Goal: Transaction & Acquisition: Purchase product/service

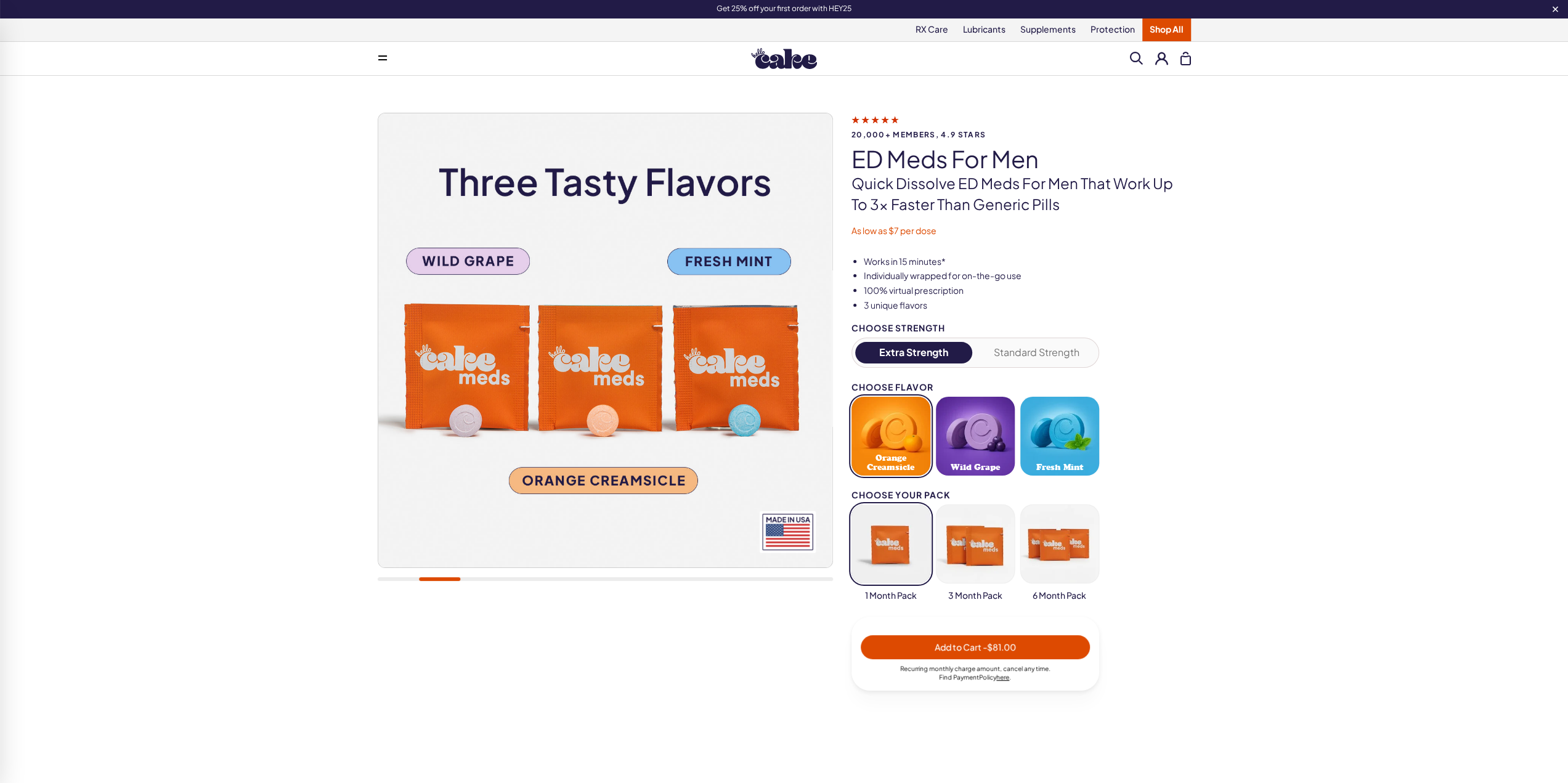
click at [1165, 59] on button at bounding box center [1161, 58] width 13 height 13
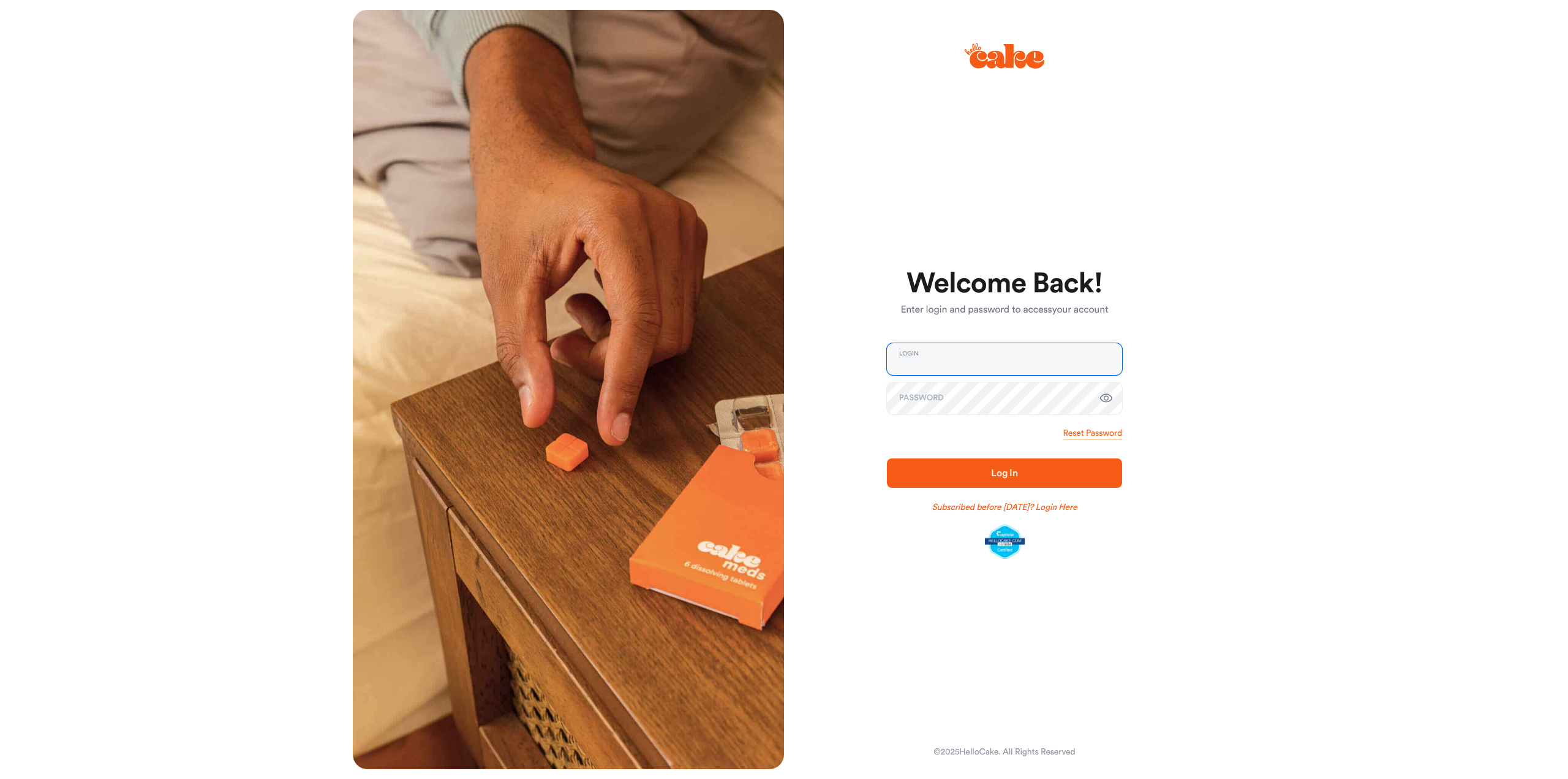
type input "**********"
click at [974, 476] on span "Log In" at bounding box center [1005, 473] width 196 height 14
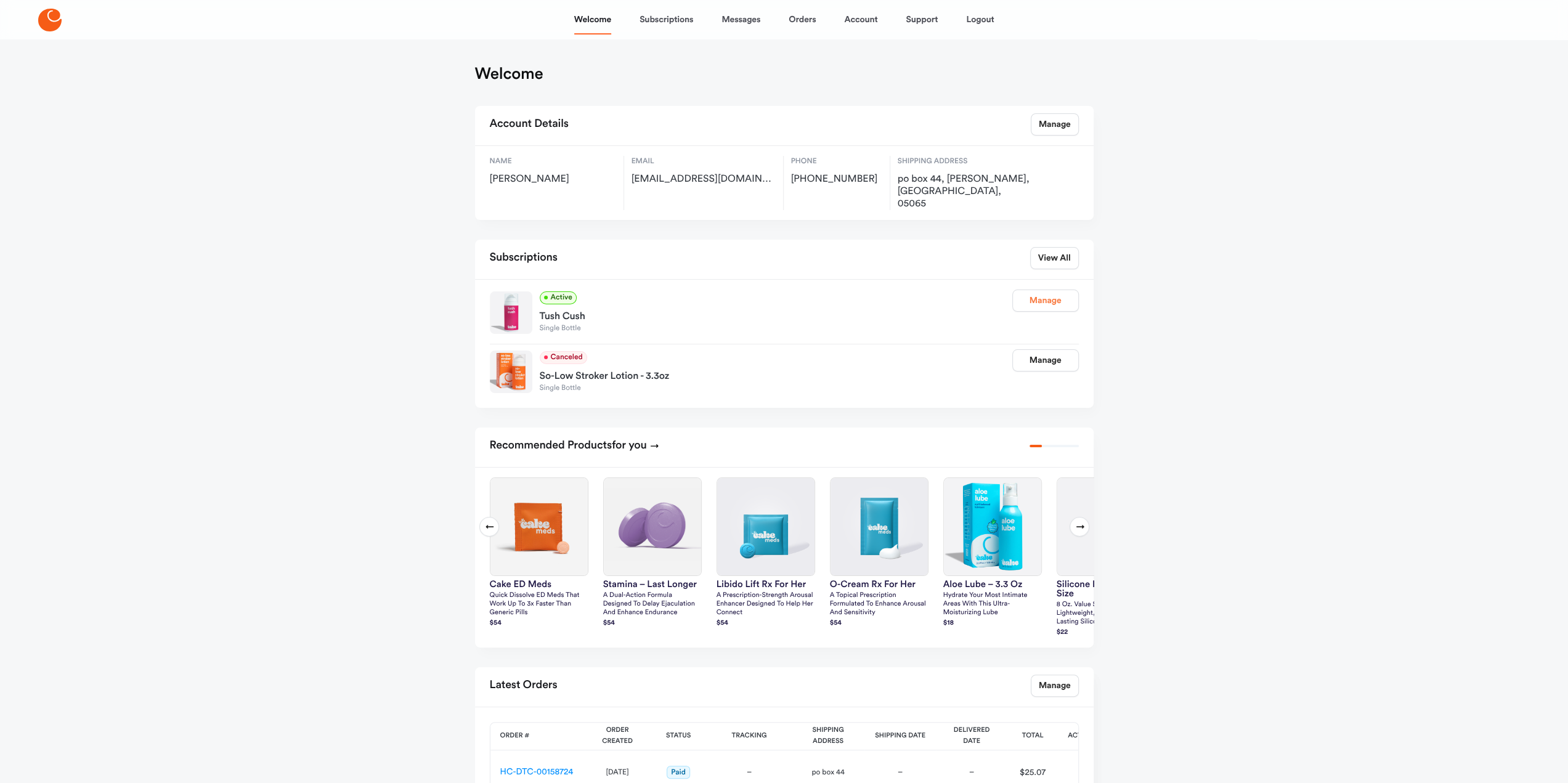
click at [1051, 290] on link "Manage" at bounding box center [1045, 301] width 66 height 22
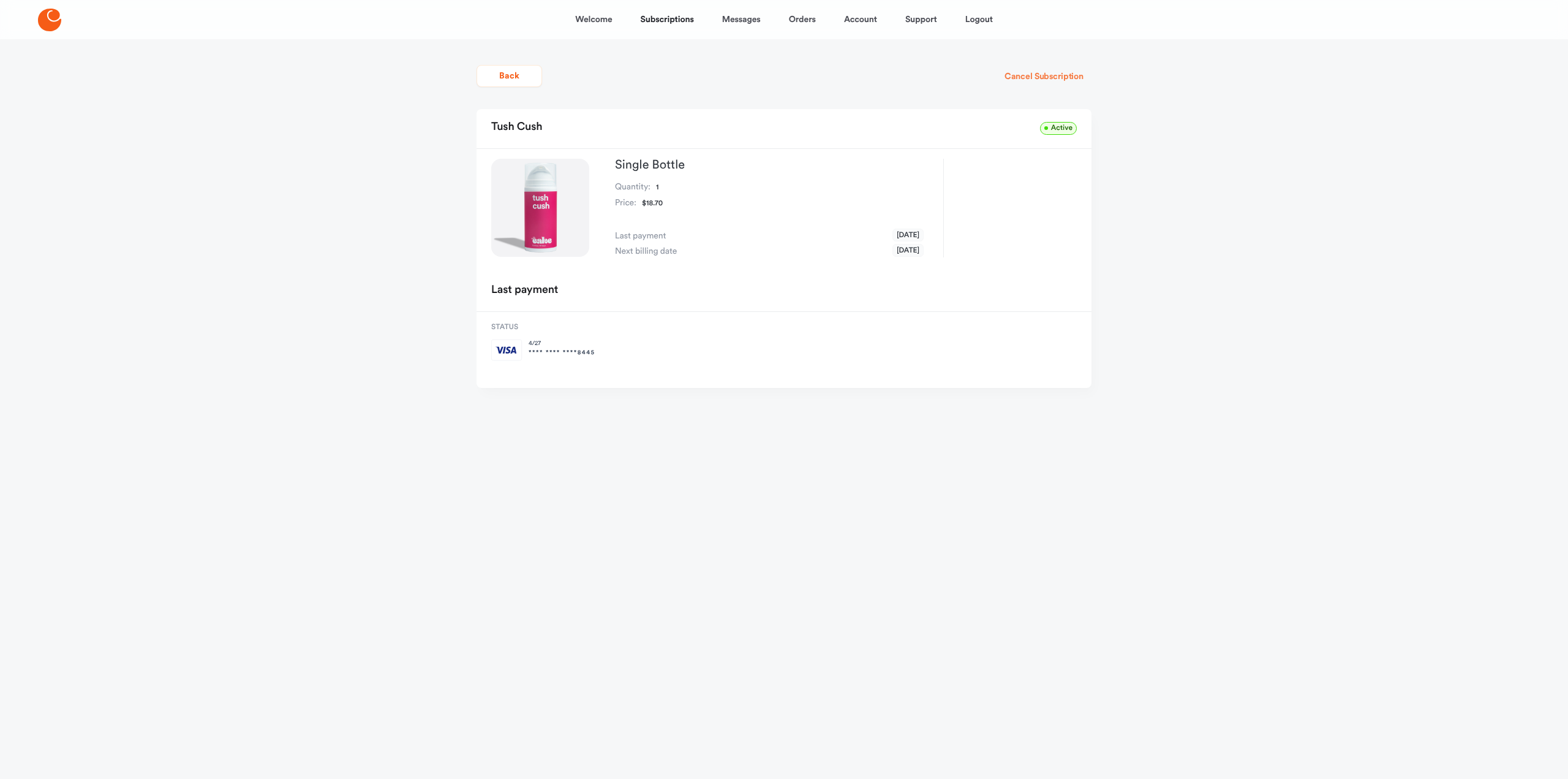
click at [1033, 80] on button "Cancel Subscription" at bounding box center [1044, 77] width 95 height 22
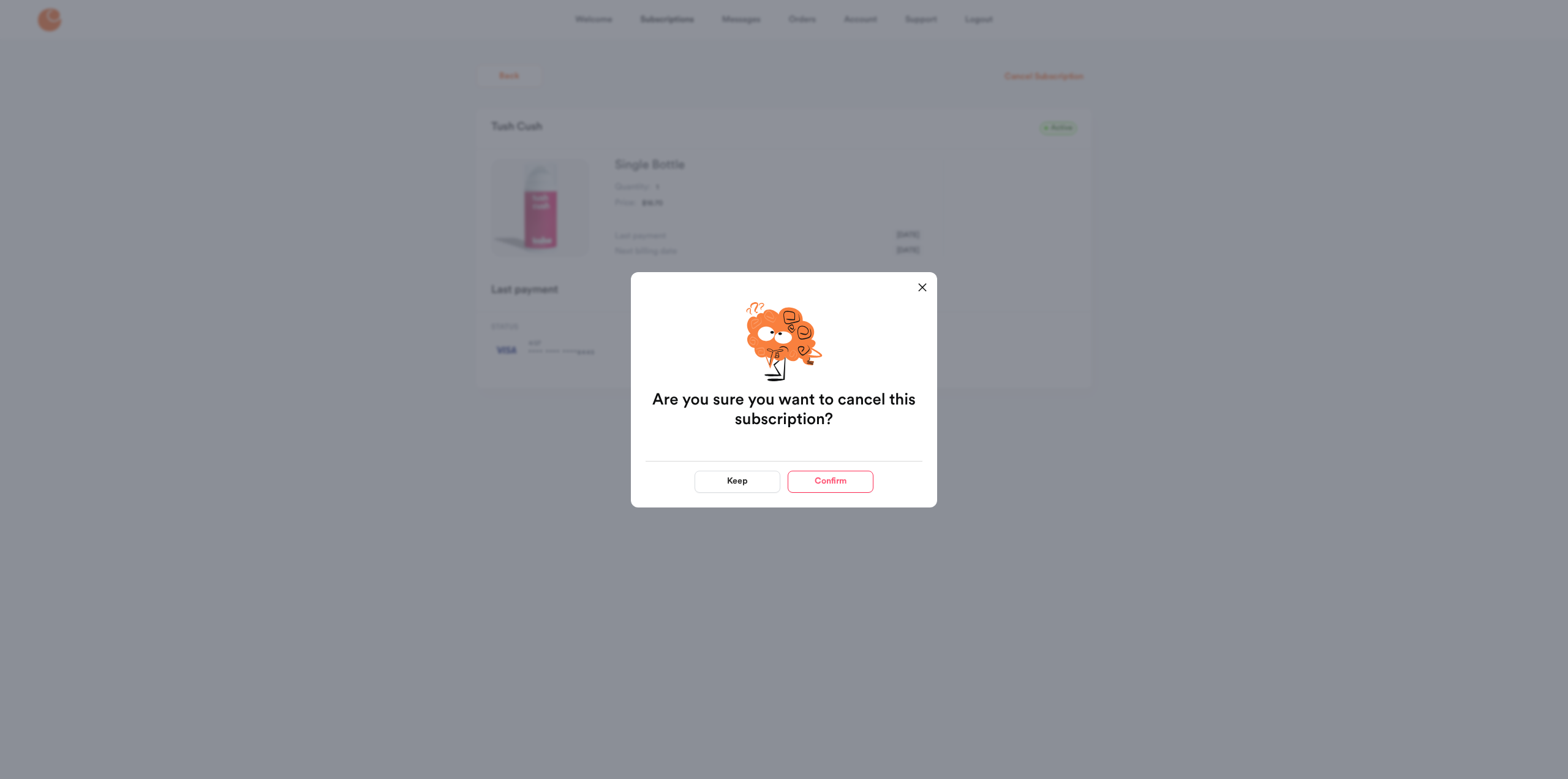
click at [848, 480] on button "Confirm" at bounding box center [830, 482] width 86 height 22
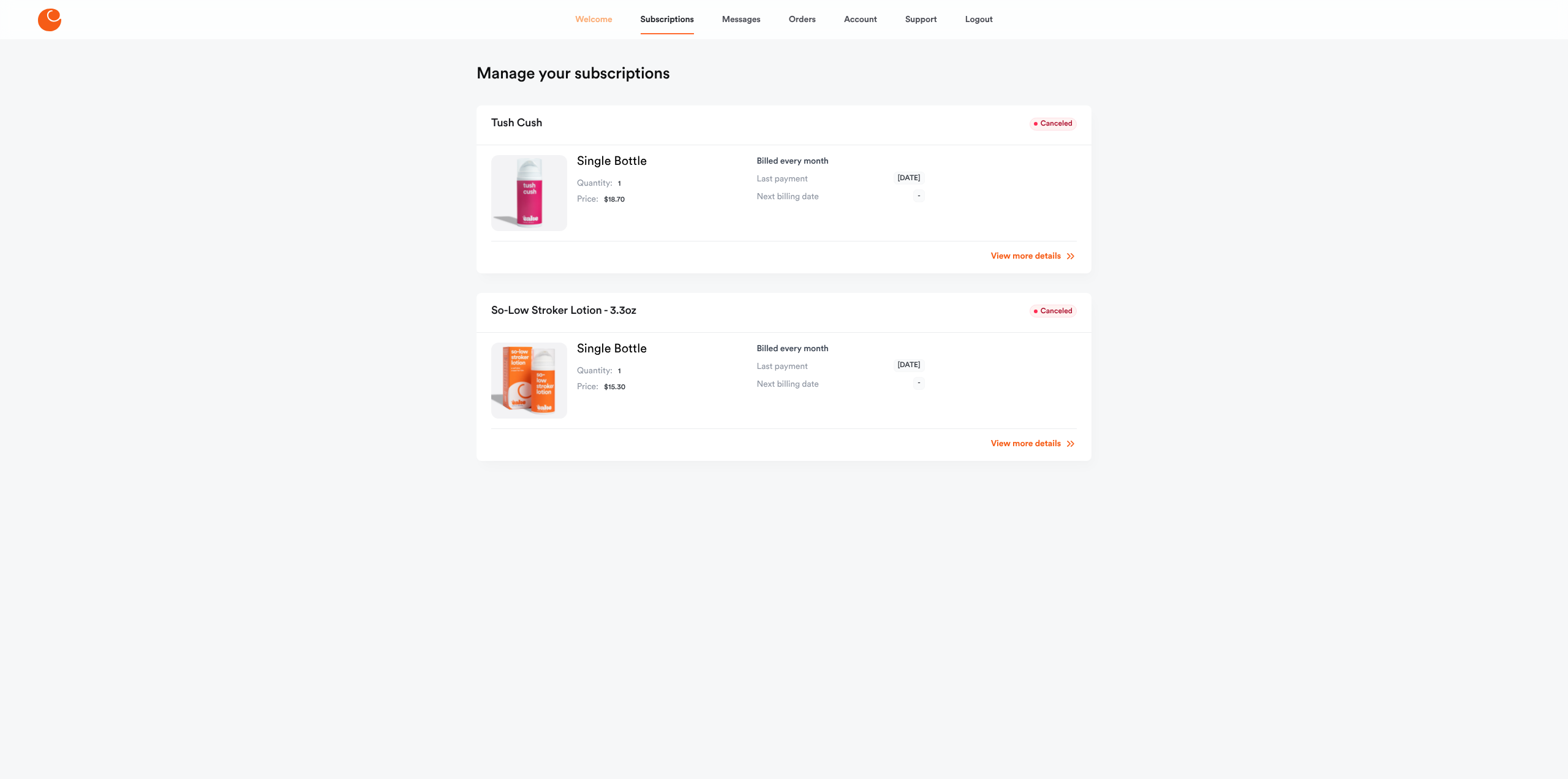
click at [585, 17] on link "Welcome" at bounding box center [593, 19] width 37 height 30
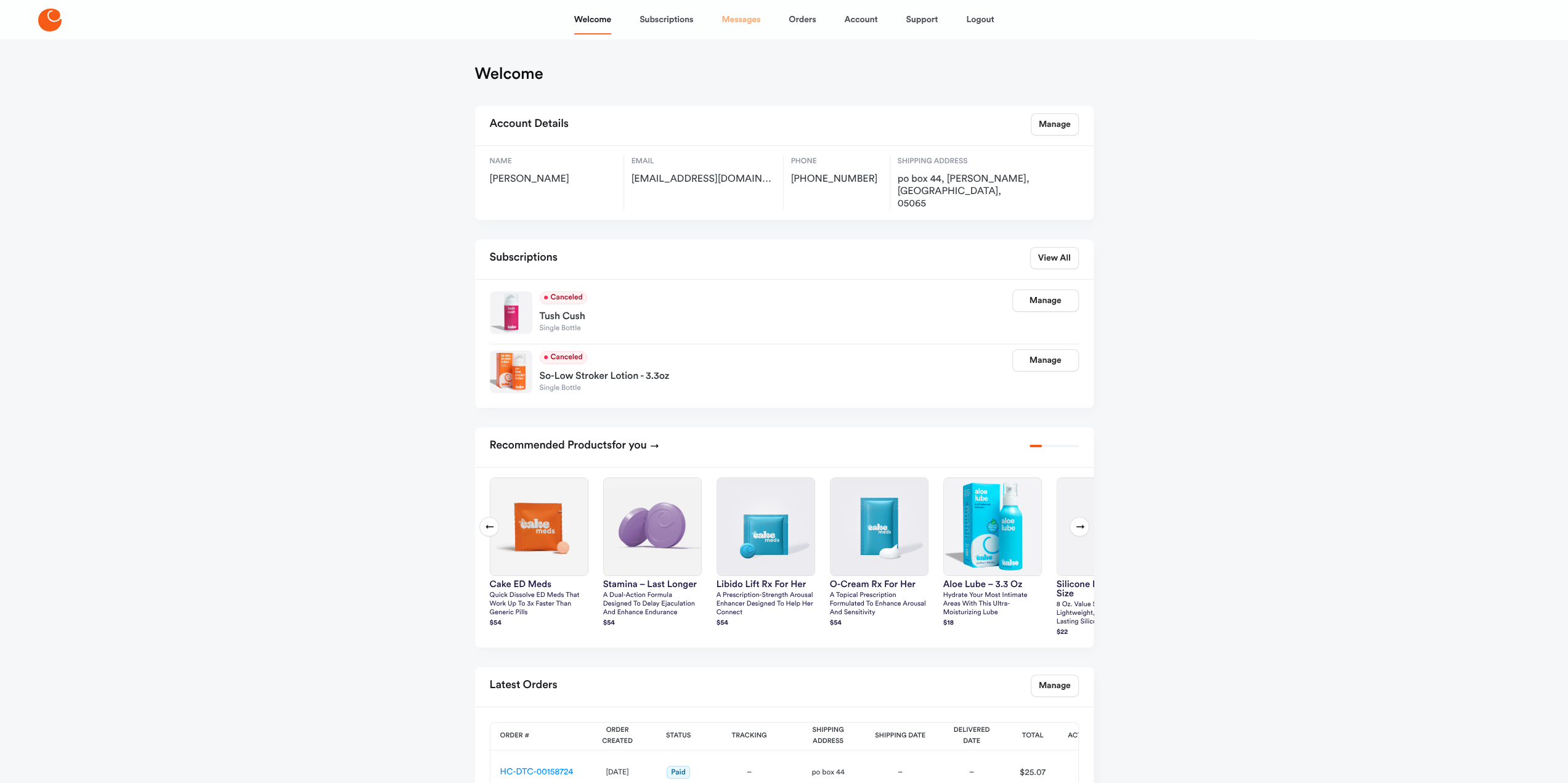
click at [755, 24] on link "Messages" at bounding box center [741, 19] width 39 height 30
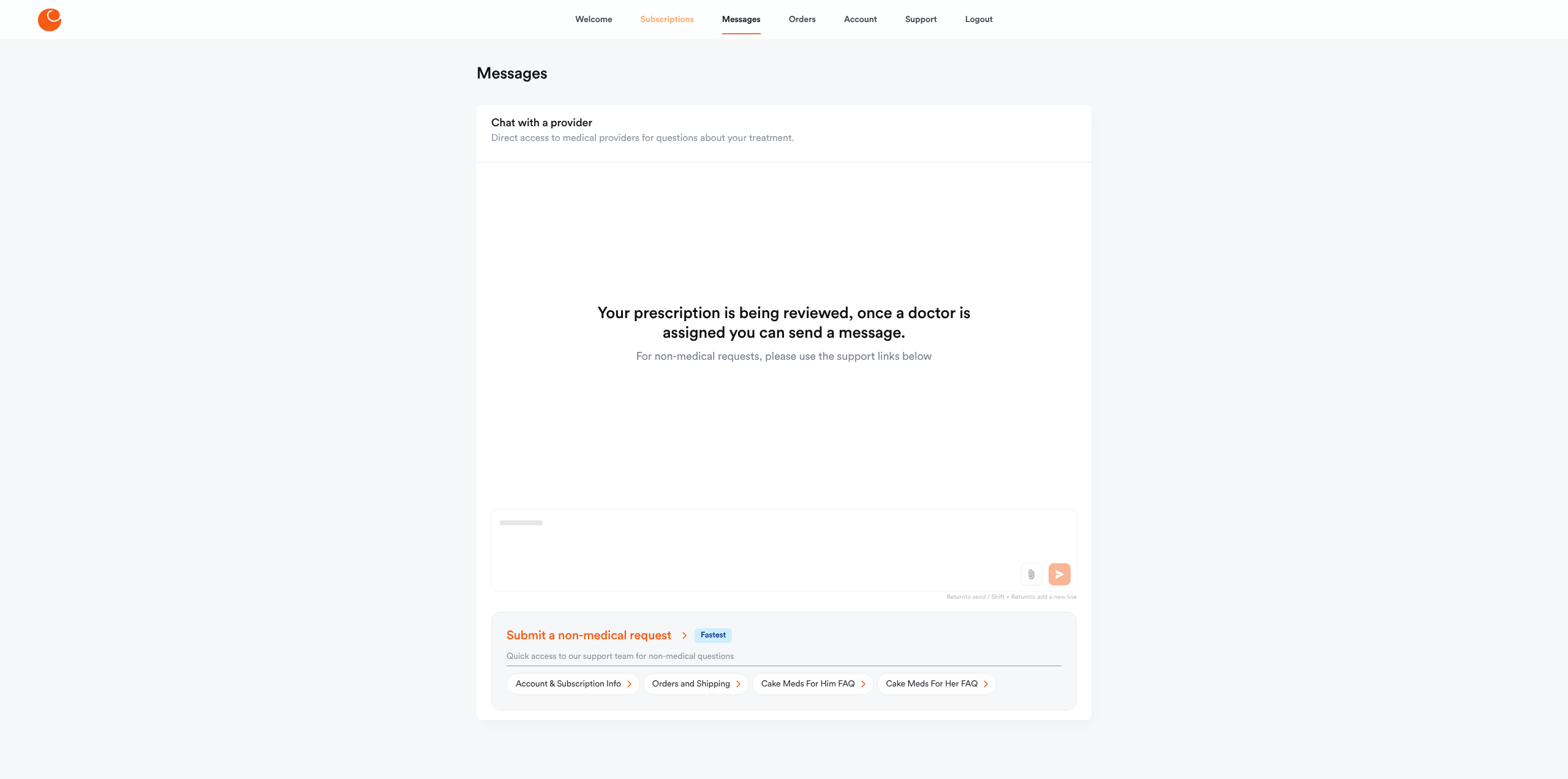
click at [658, 15] on link "Subscriptions" at bounding box center [667, 19] width 54 height 30
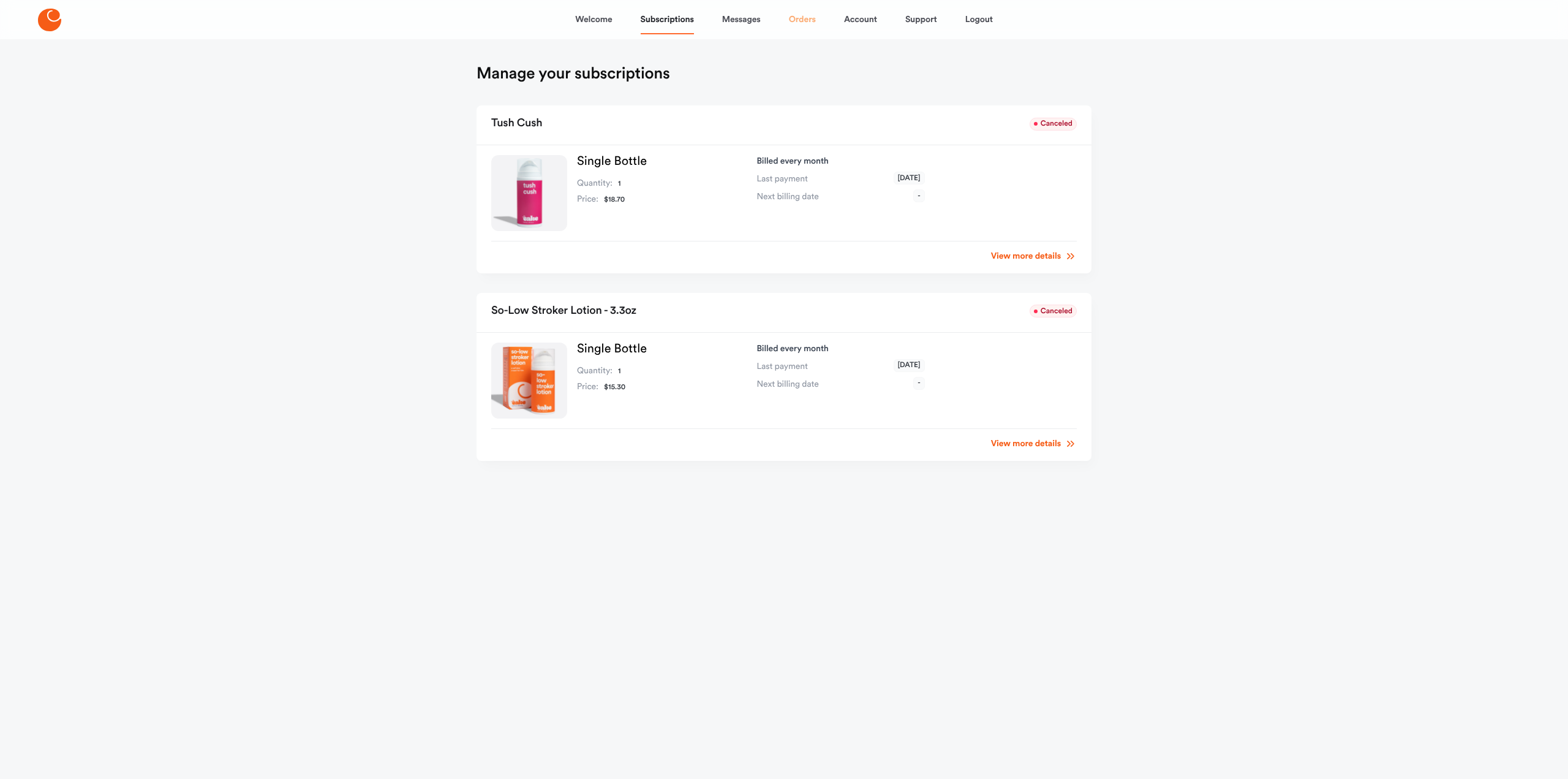
click at [799, 20] on link "Orders" at bounding box center [802, 19] width 27 height 30
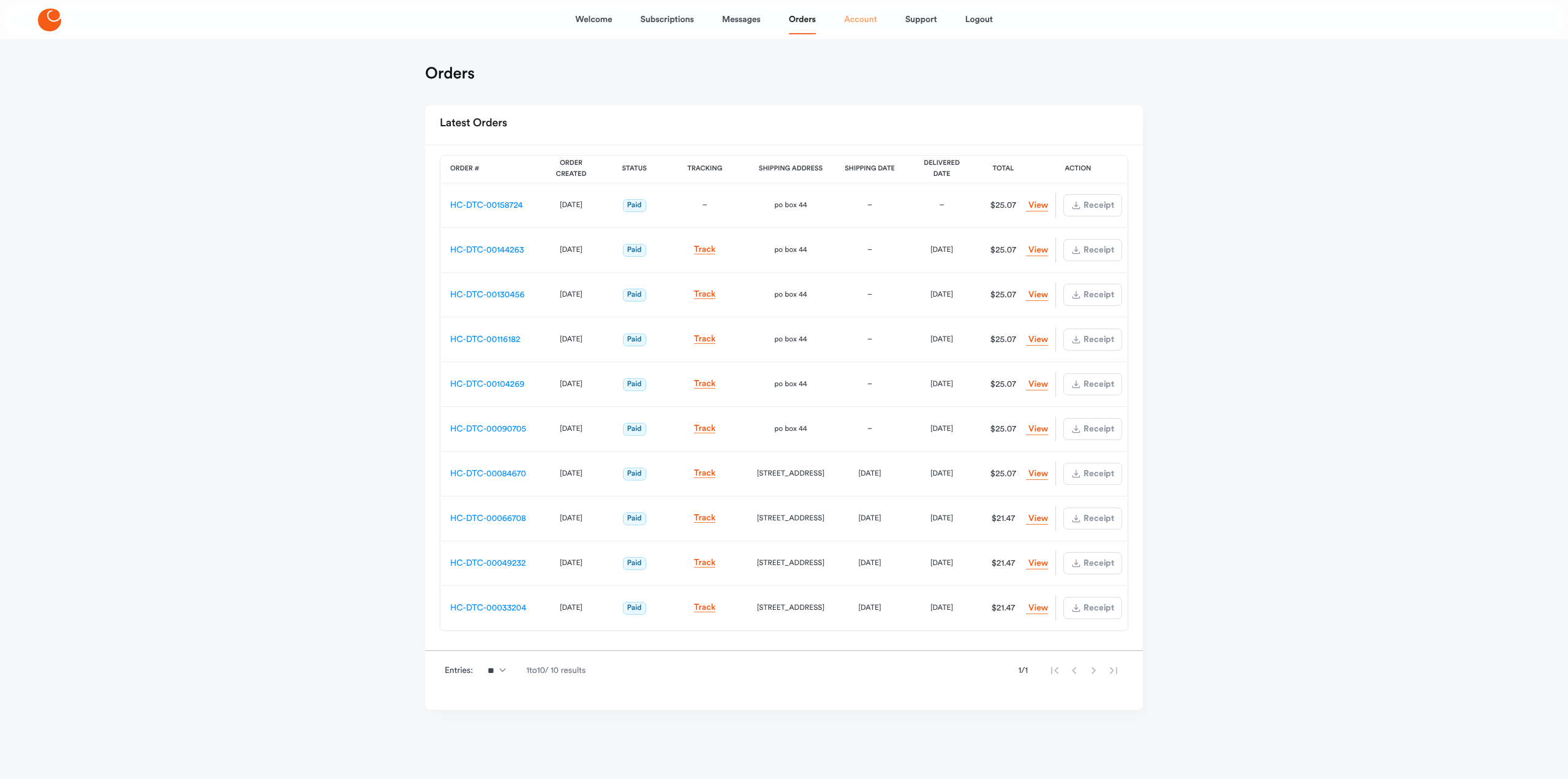
click at [850, 18] on link "Account" at bounding box center [861, 19] width 33 height 30
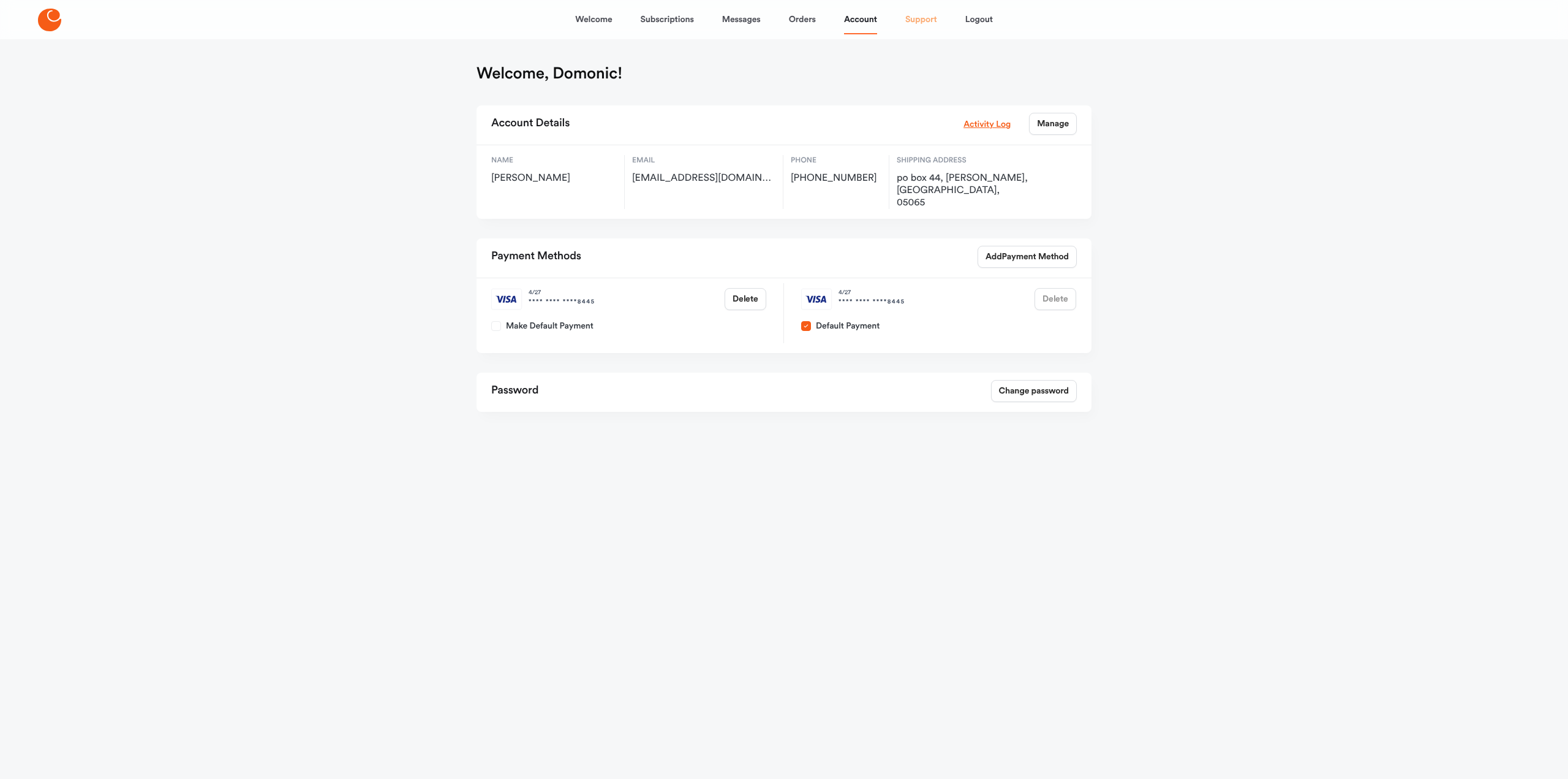
click at [921, 23] on link "Support" at bounding box center [921, 19] width 32 height 30
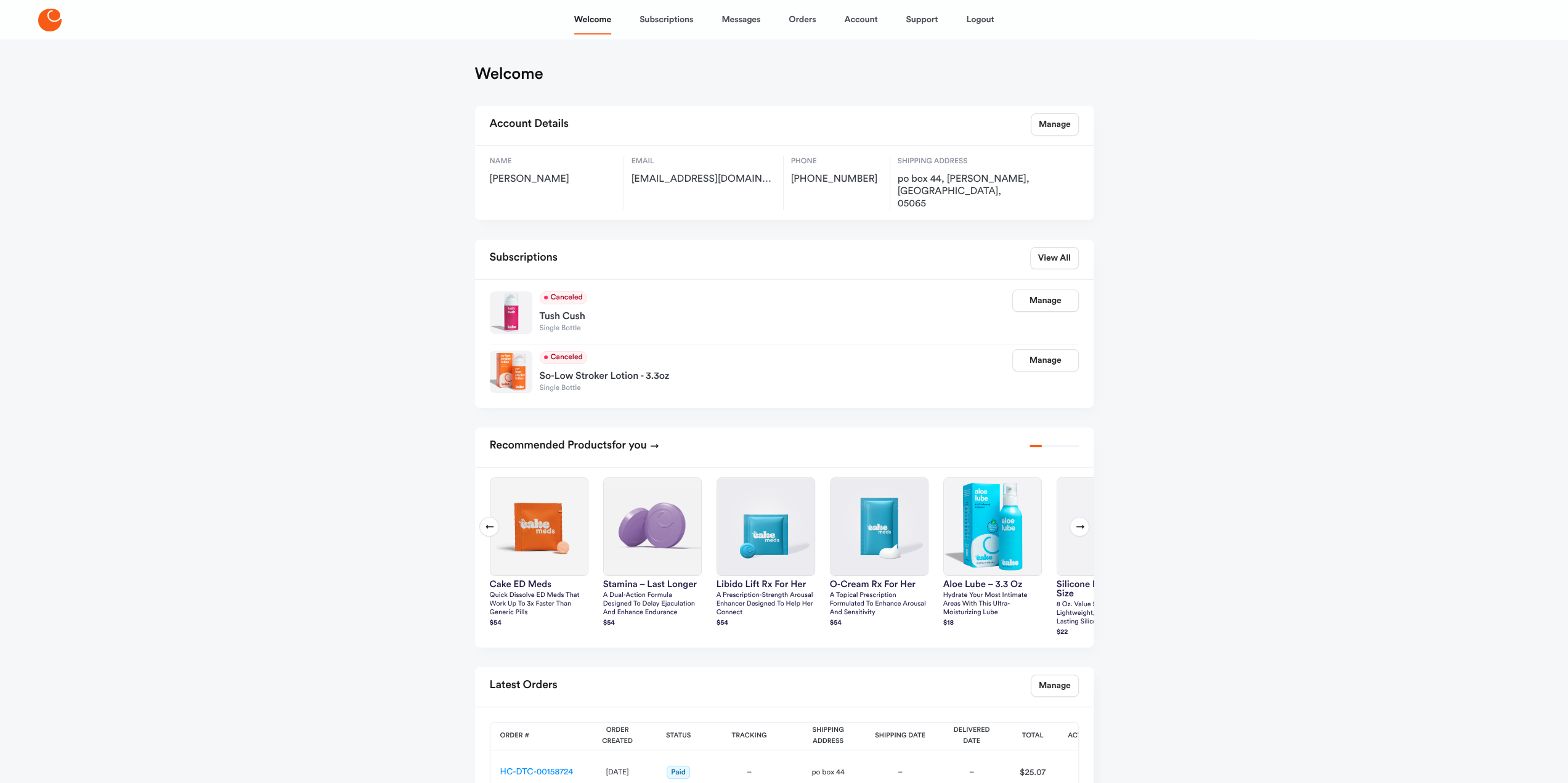
click at [619, 440] on span "for you" at bounding box center [629, 446] width 35 height 11
click at [1042, 428] on div "Recommended Products for you" at bounding box center [784, 447] width 619 height 39
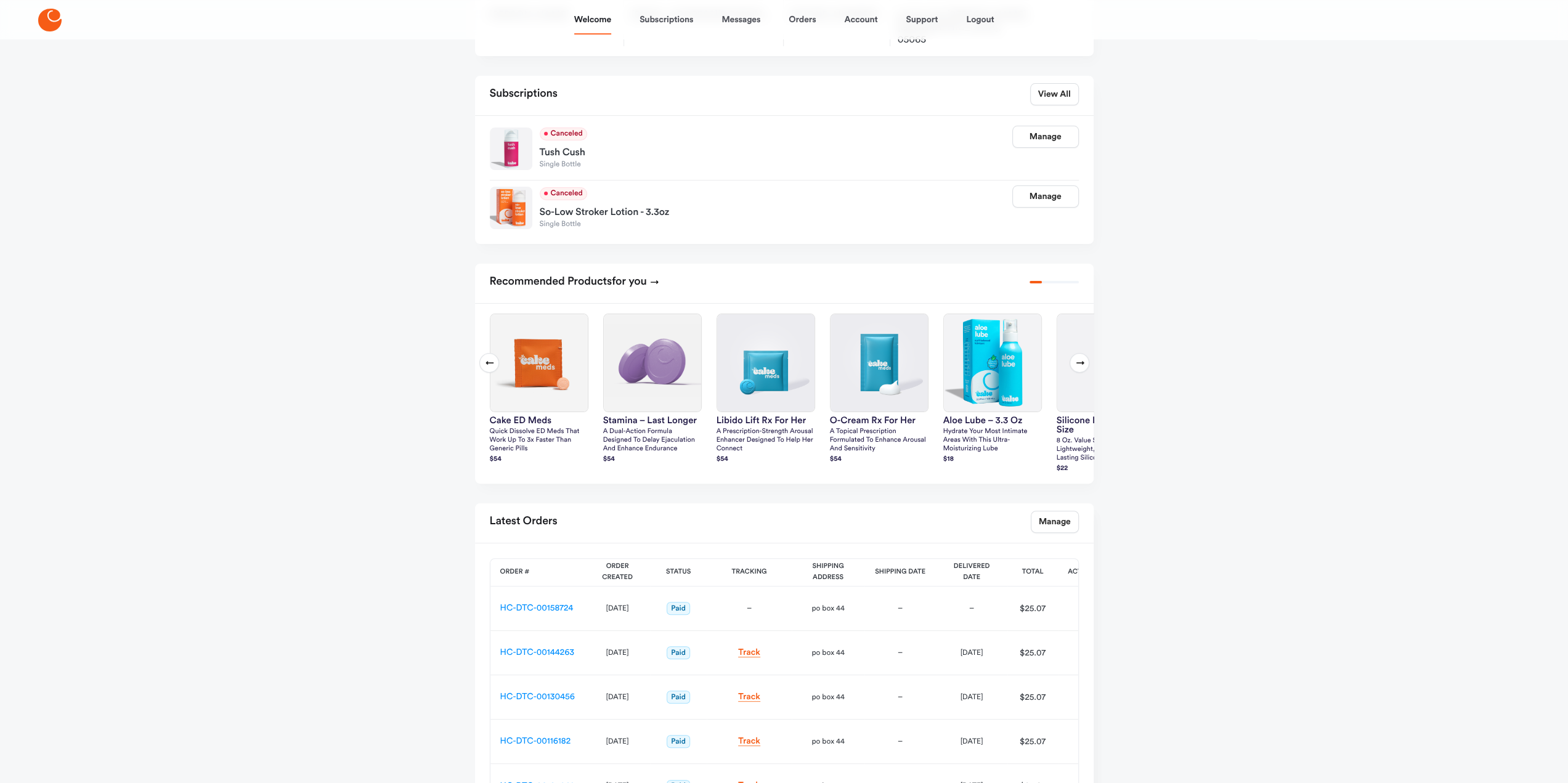
scroll to position [185, 0]
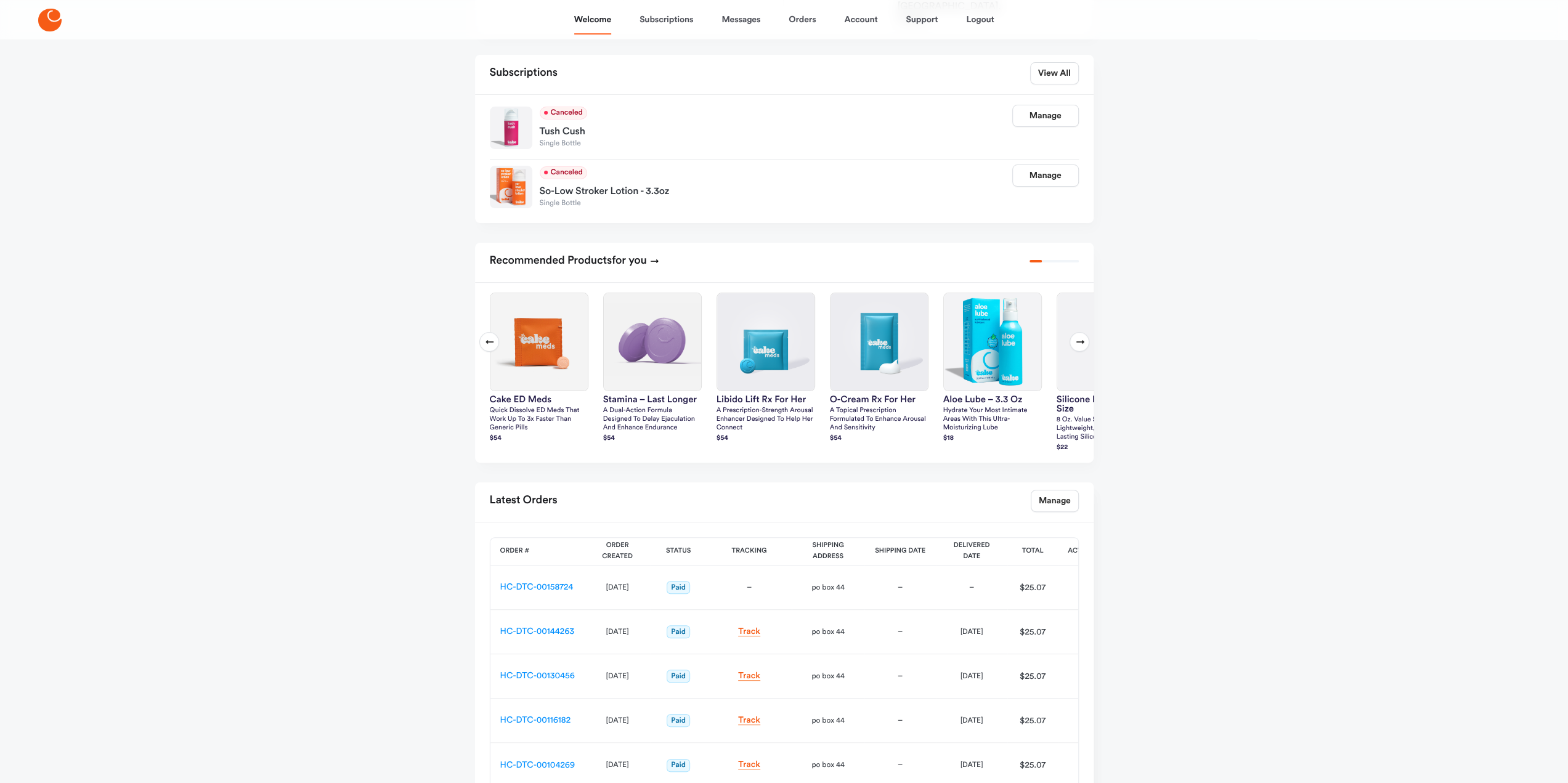
click at [1083, 337] on icon at bounding box center [1080, 341] width 10 height 10
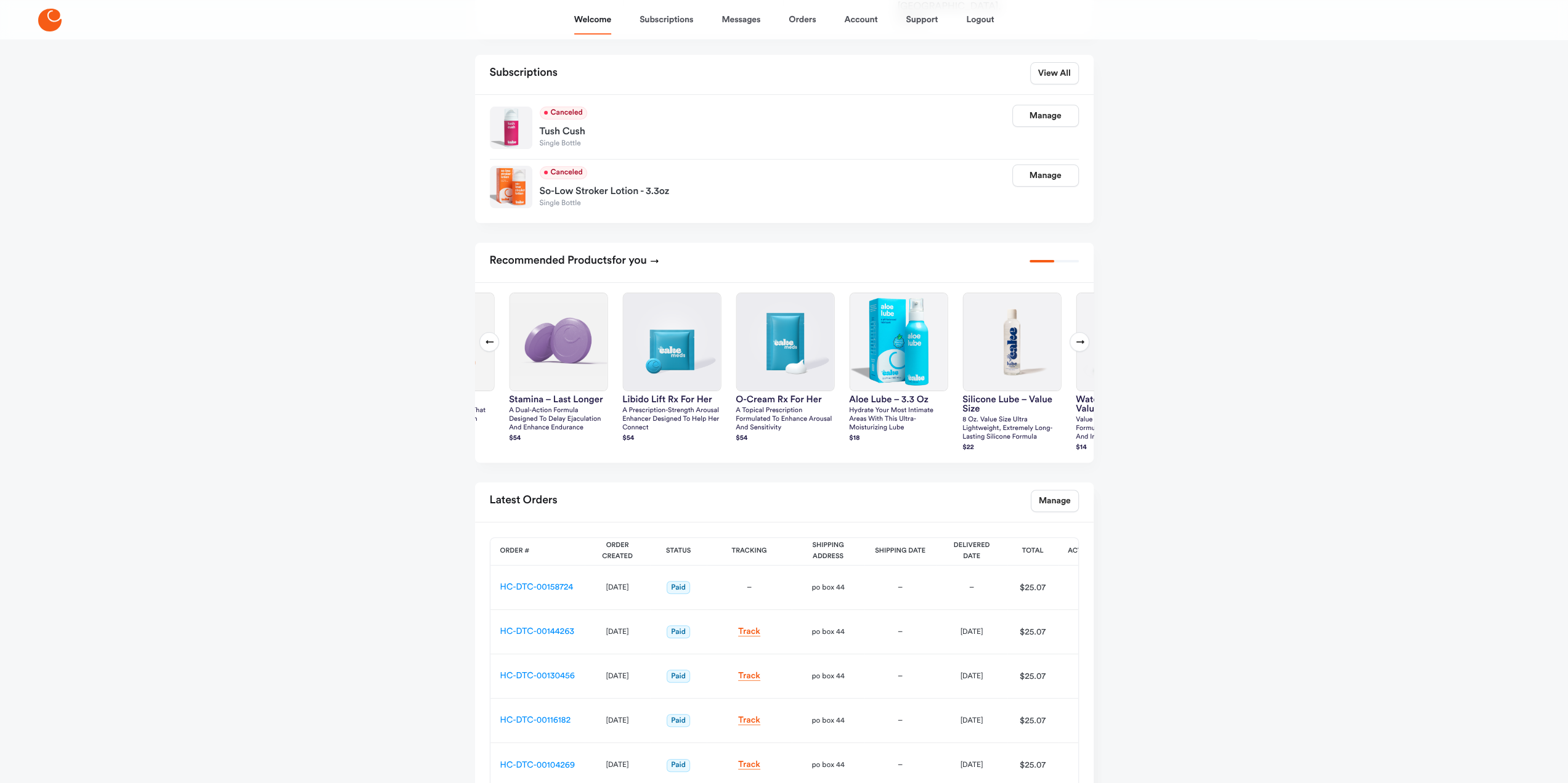
click at [1082, 337] on icon at bounding box center [1080, 341] width 10 height 10
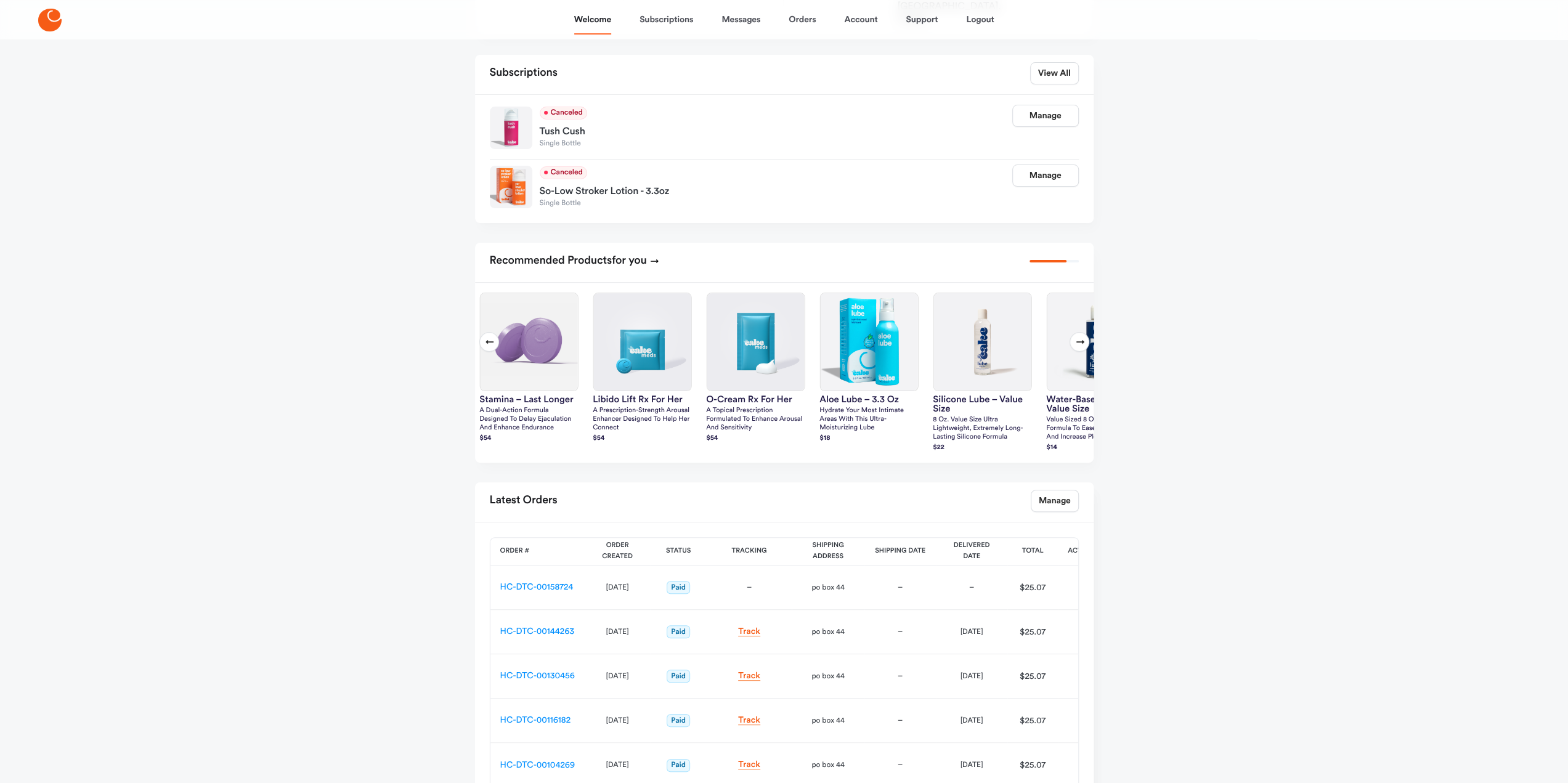
click at [1082, 337] on icon at bounding box center [1080, 341] width 10 height 10
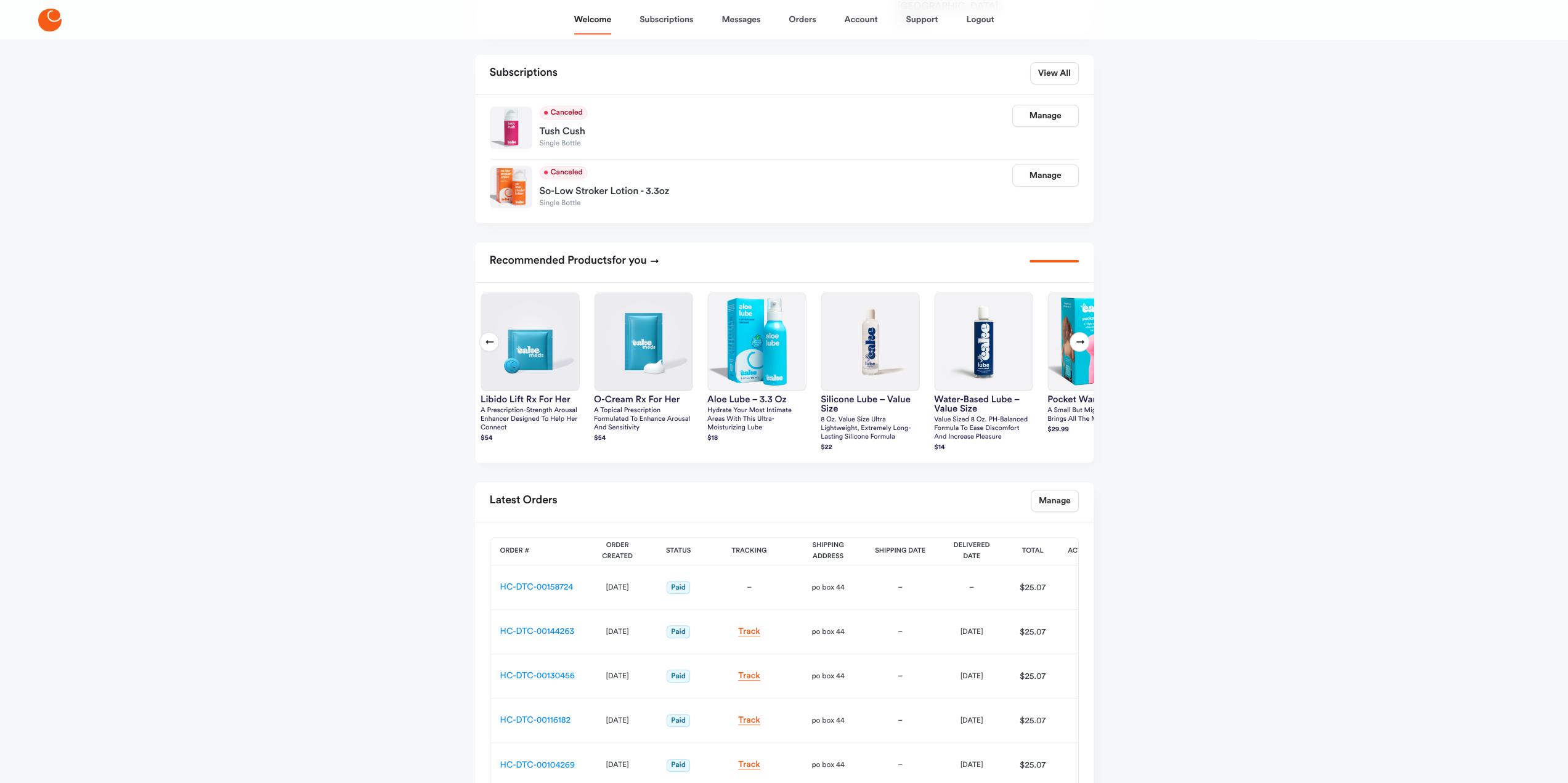
click at [1082, 337] on icon at bounding box center [1080, 341] width 10 height 10
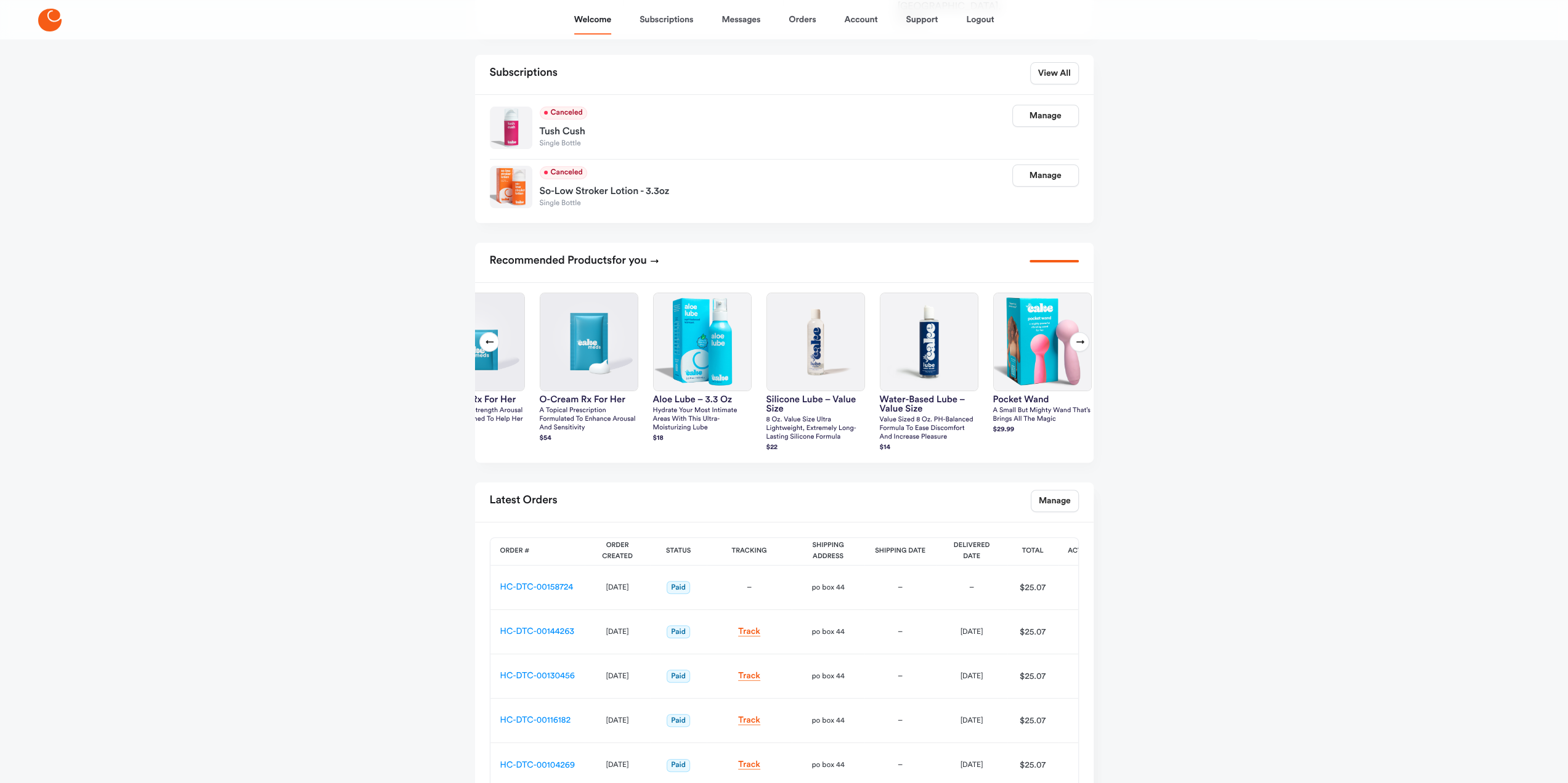
click at [1081, 337] on icon at bounding box center [1080, 341] width 10 height 10
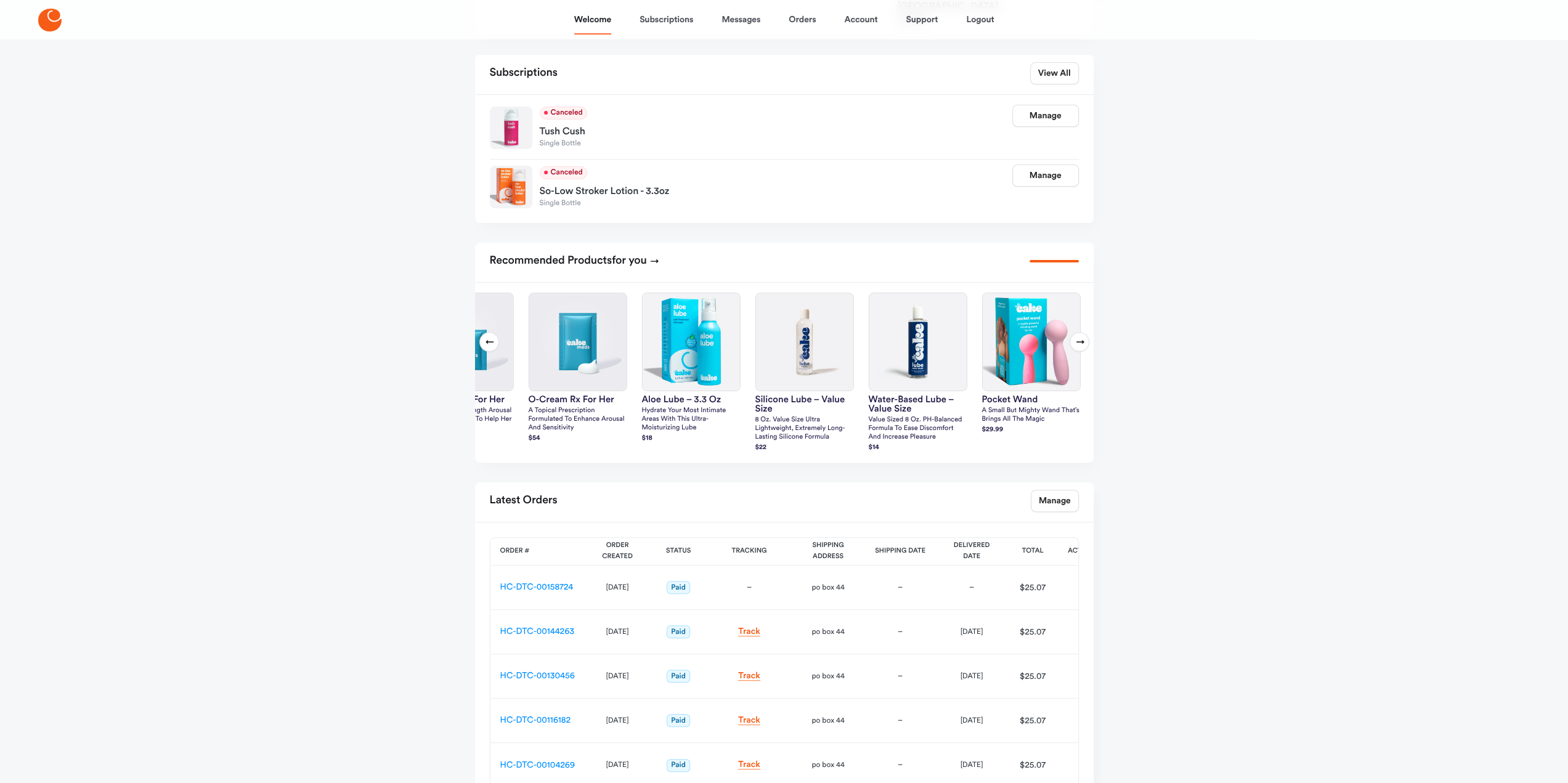
click at [1081, 337] on icon at bounding box center [1080, 341] width 10 height 10
click at [1042, 336] on img at bounding box center [1029, 341] width 97 height 97
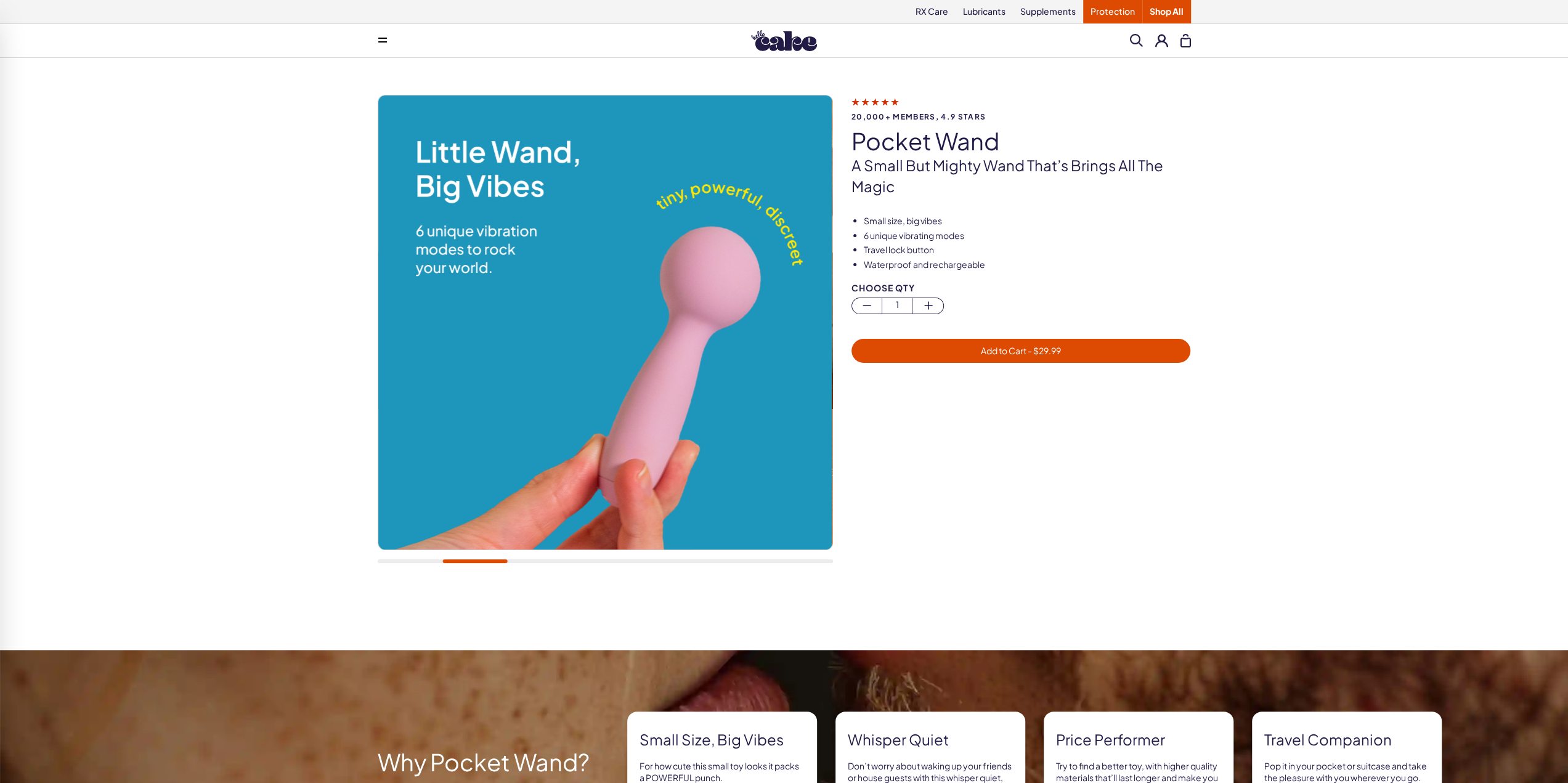
click at [1113, 15] on link "Protection" at bounding box center [1113, 12] width 59 height 23
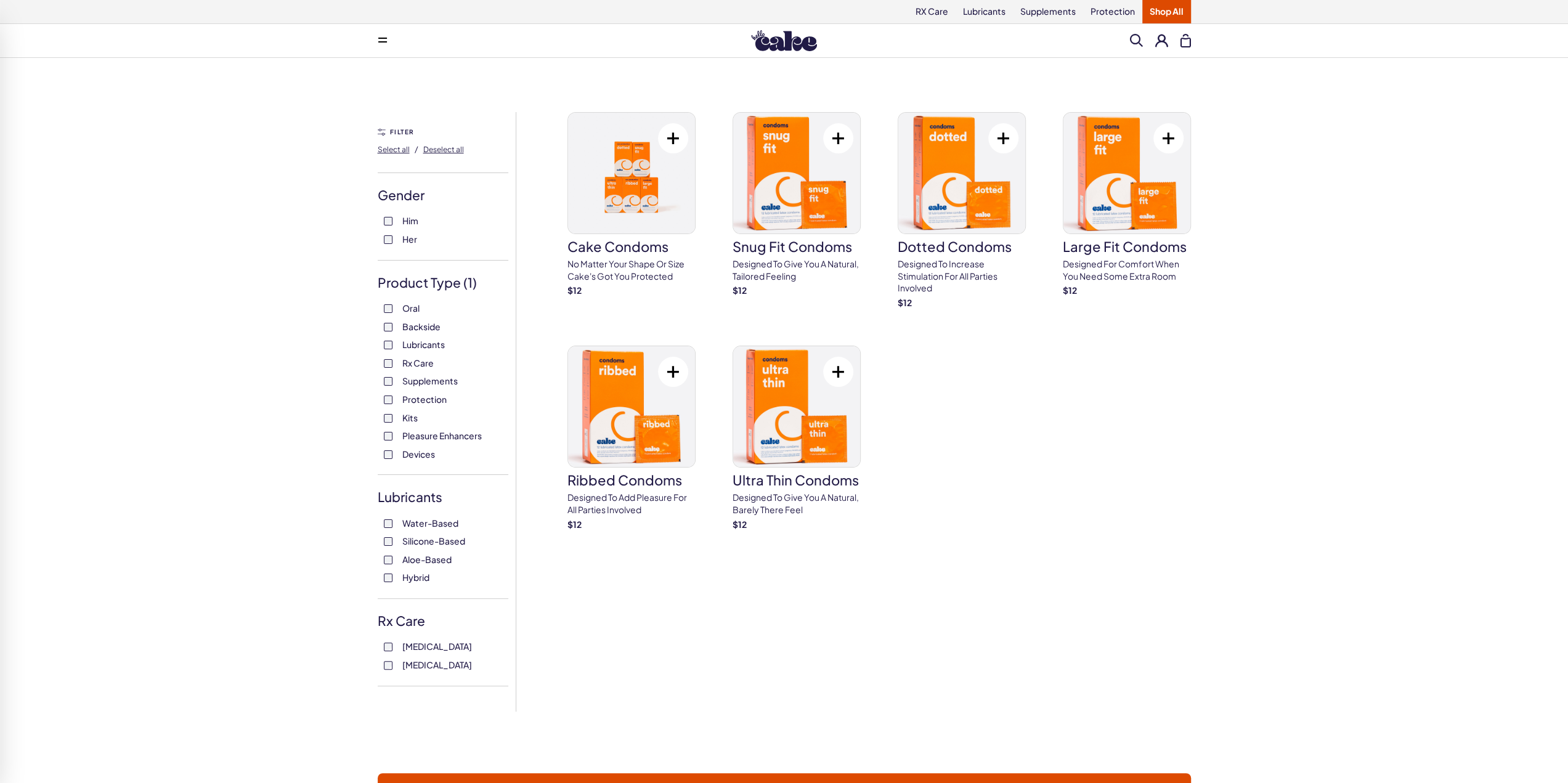
click at [1168, 16] on link "Shop All" at bounding box center [1167, 12] width 49 height 23
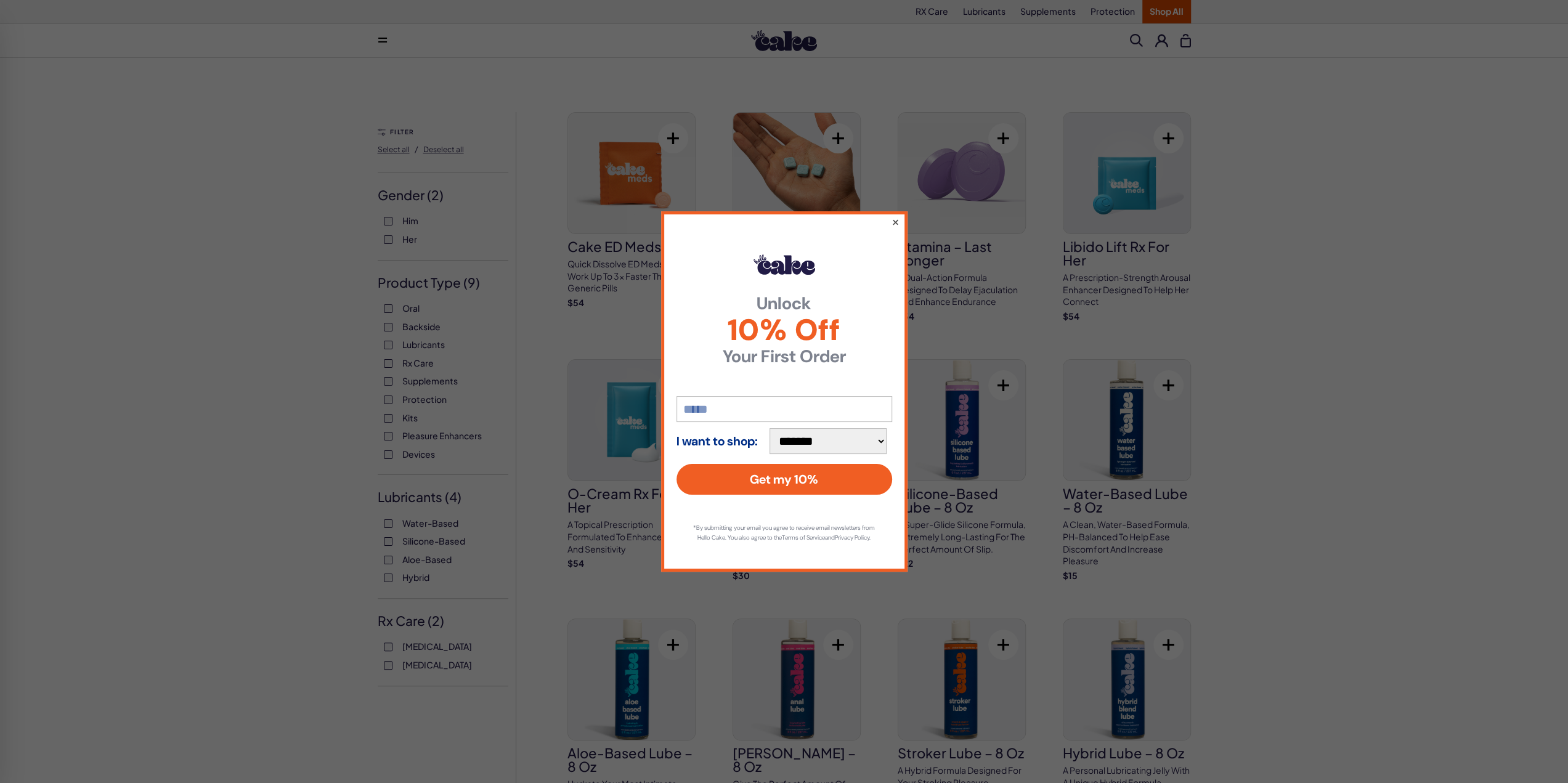
click at [895, 216] on button "×" at bounding box center [895, 221] width 8 height 14
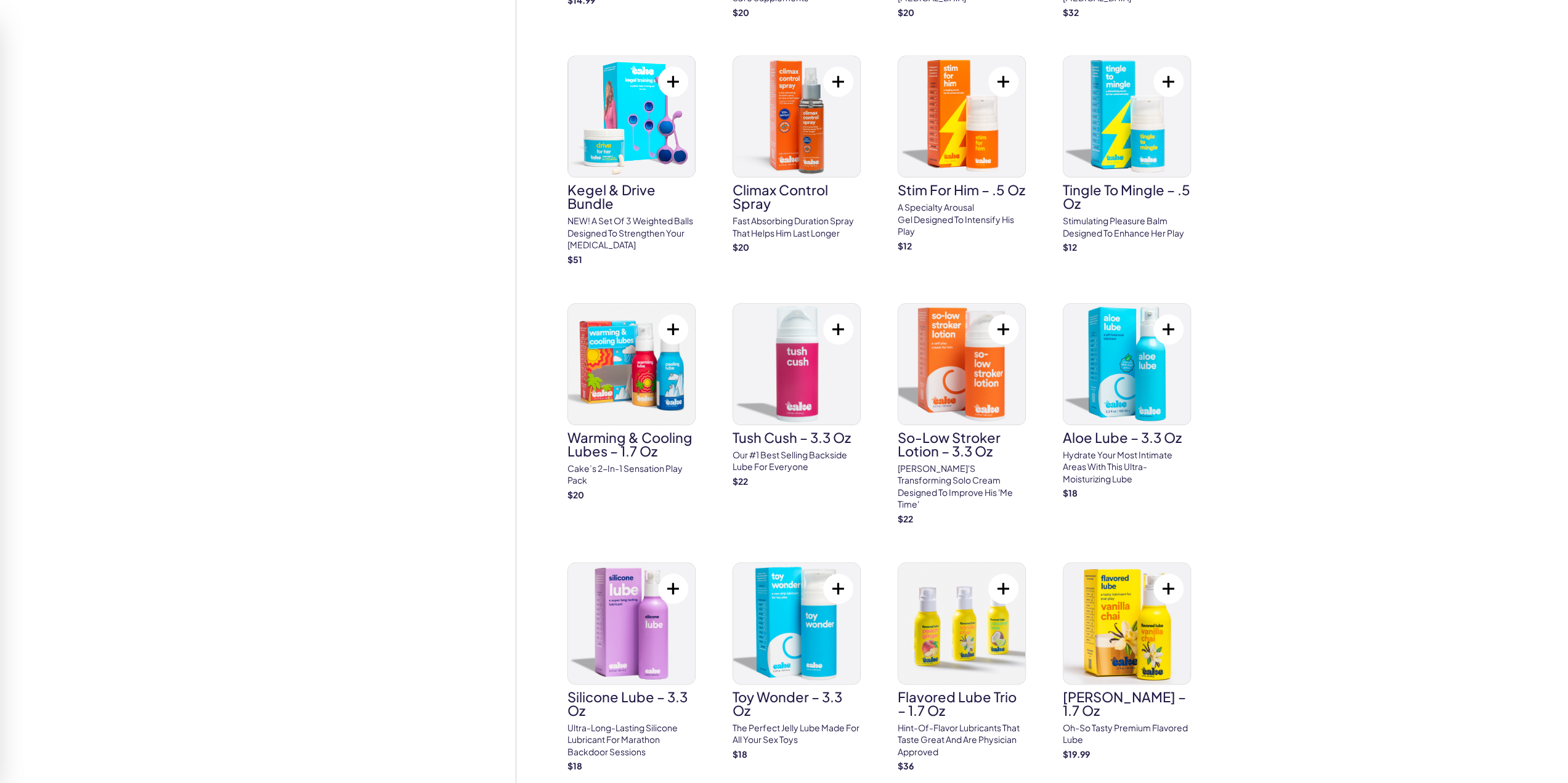
scroll to position [1109, 0]
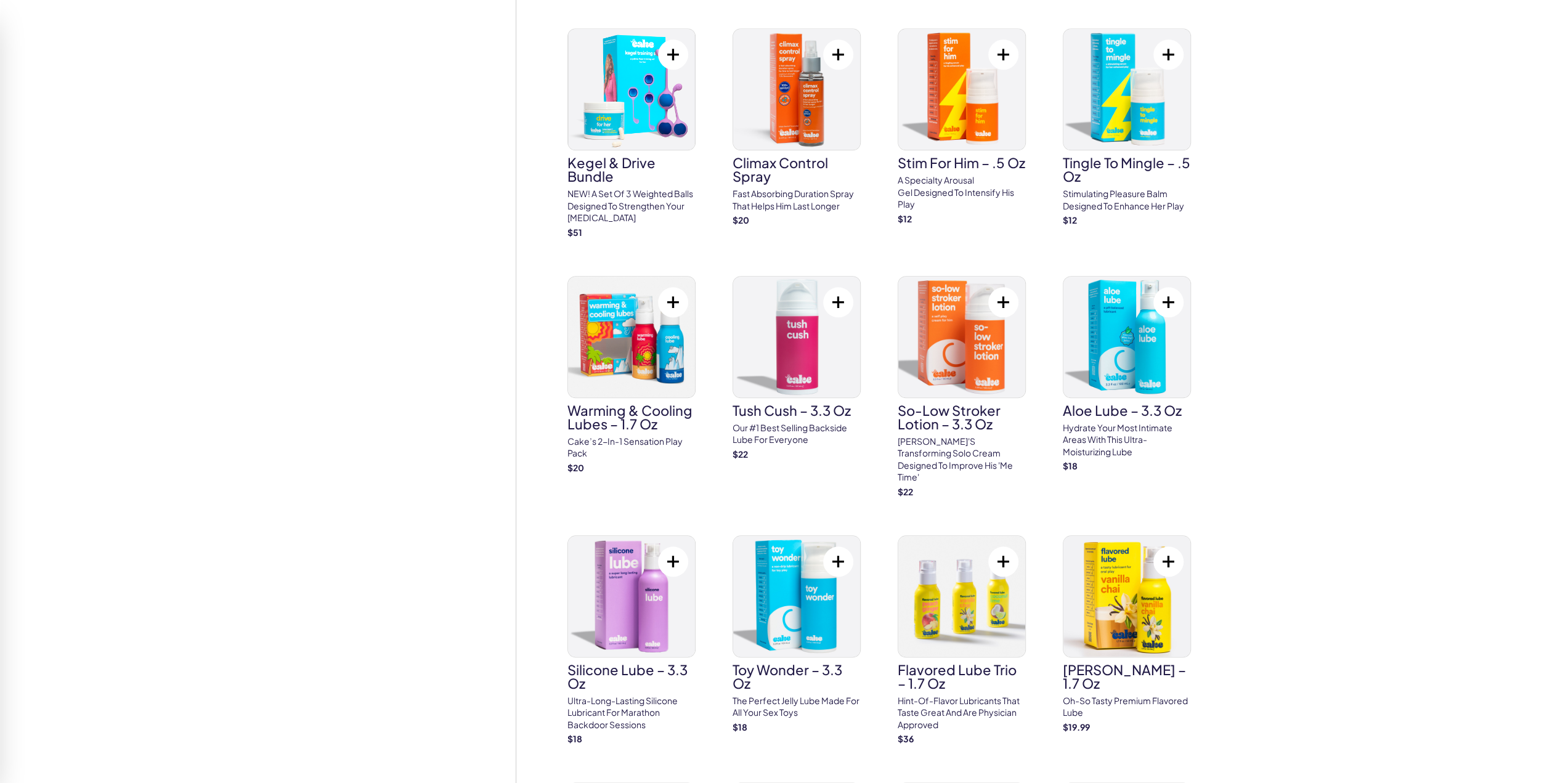
drag, startPoint x: 1354, startPoint y: 590, endPoint x: 1284, endPoint y: 622, distance: 77.0
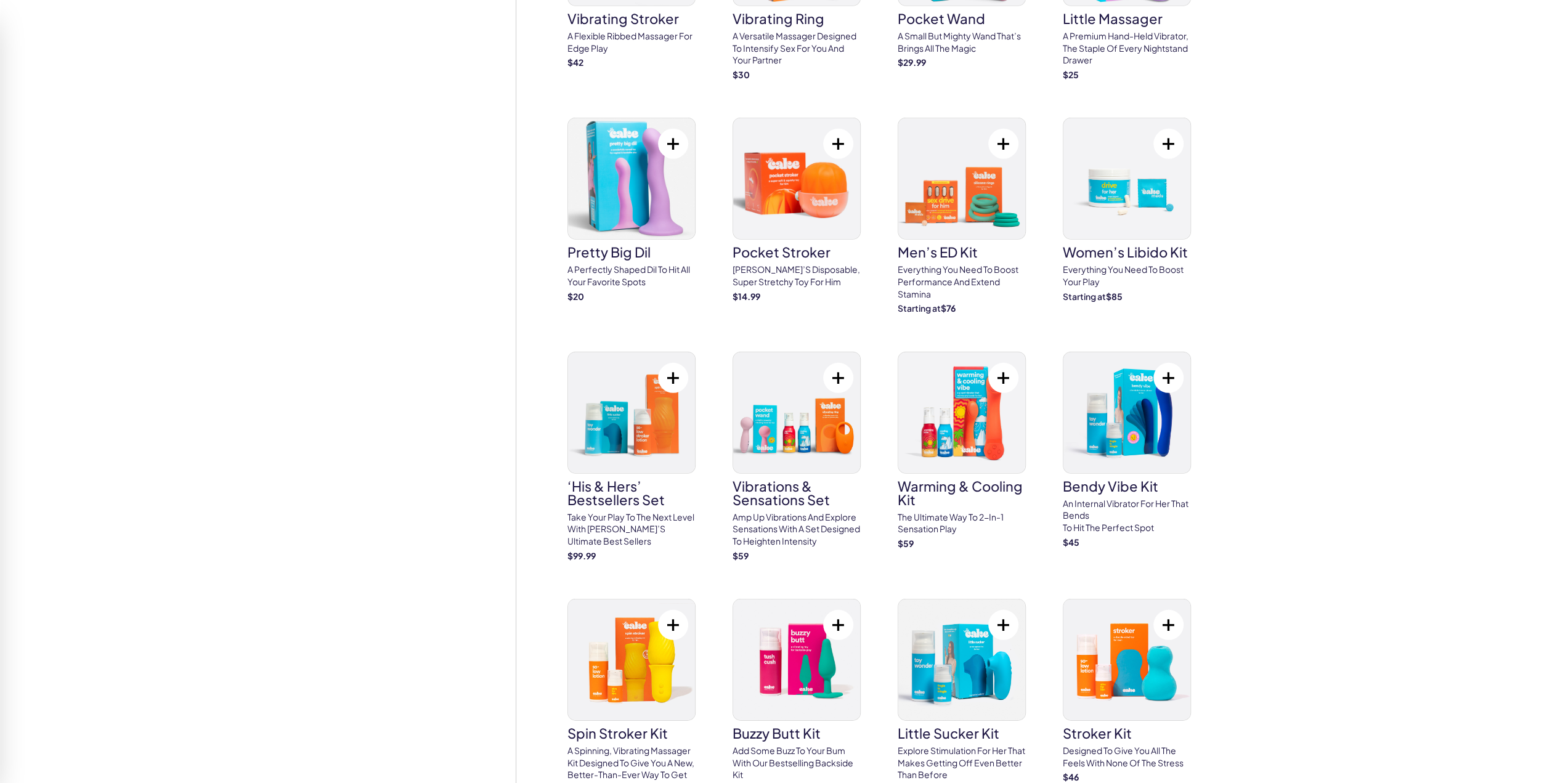
scroll to position [3450, 0]
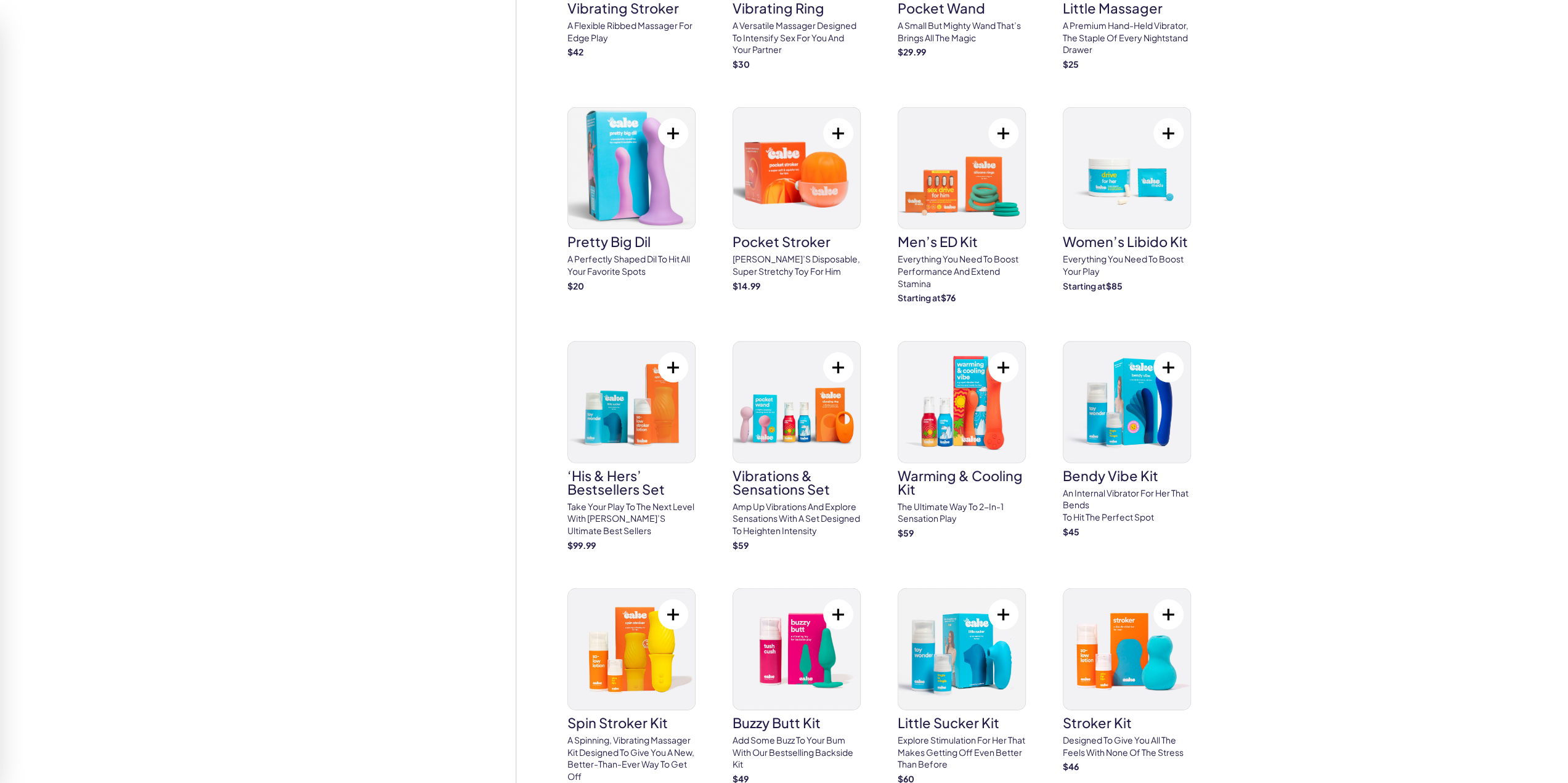
drag, startPoint x: 1264, startPoint y: 490, endPoint x: 1229, endPoint y: 356, distance: 138.5
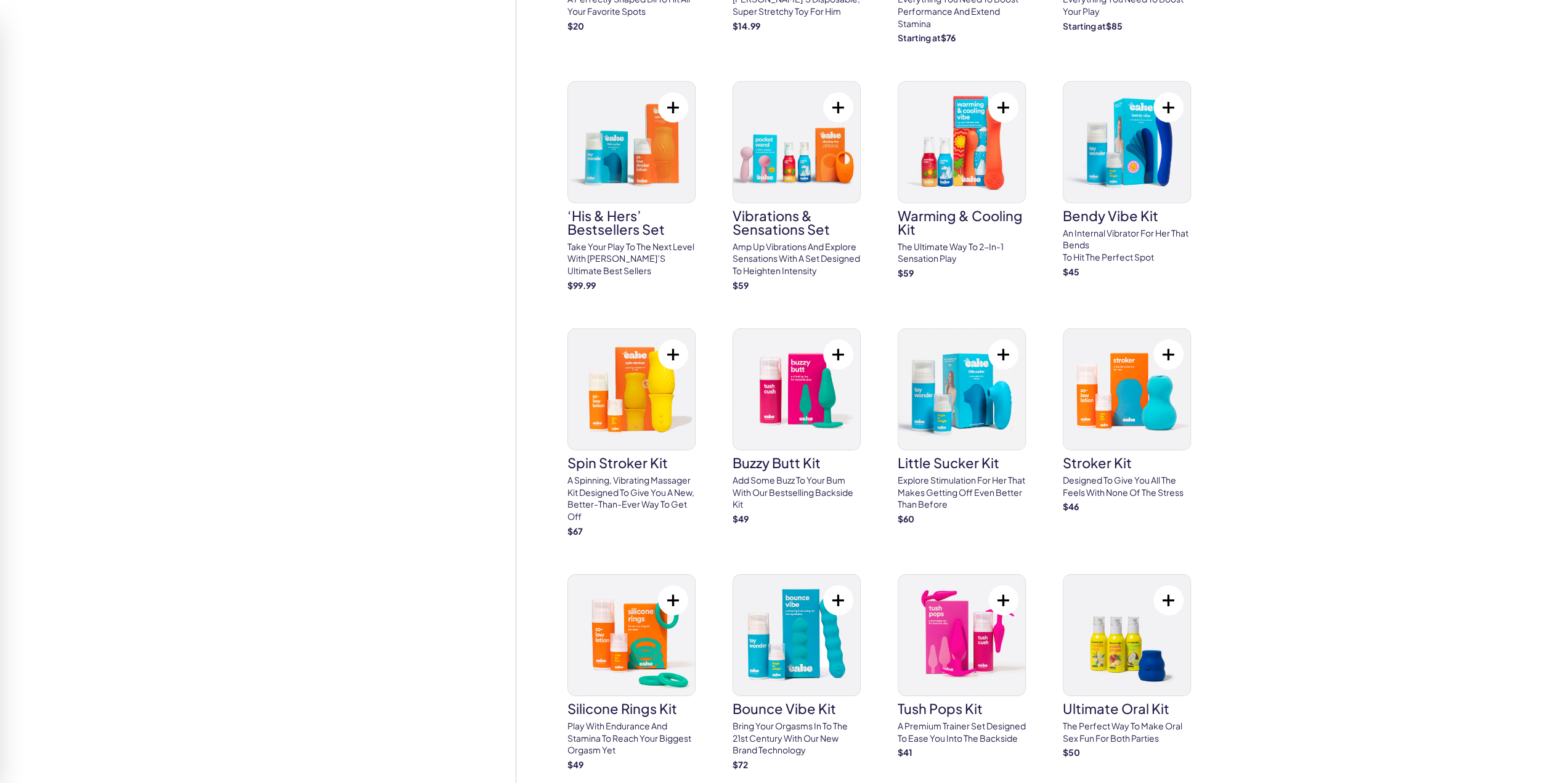
scroll to position [3696, 0]
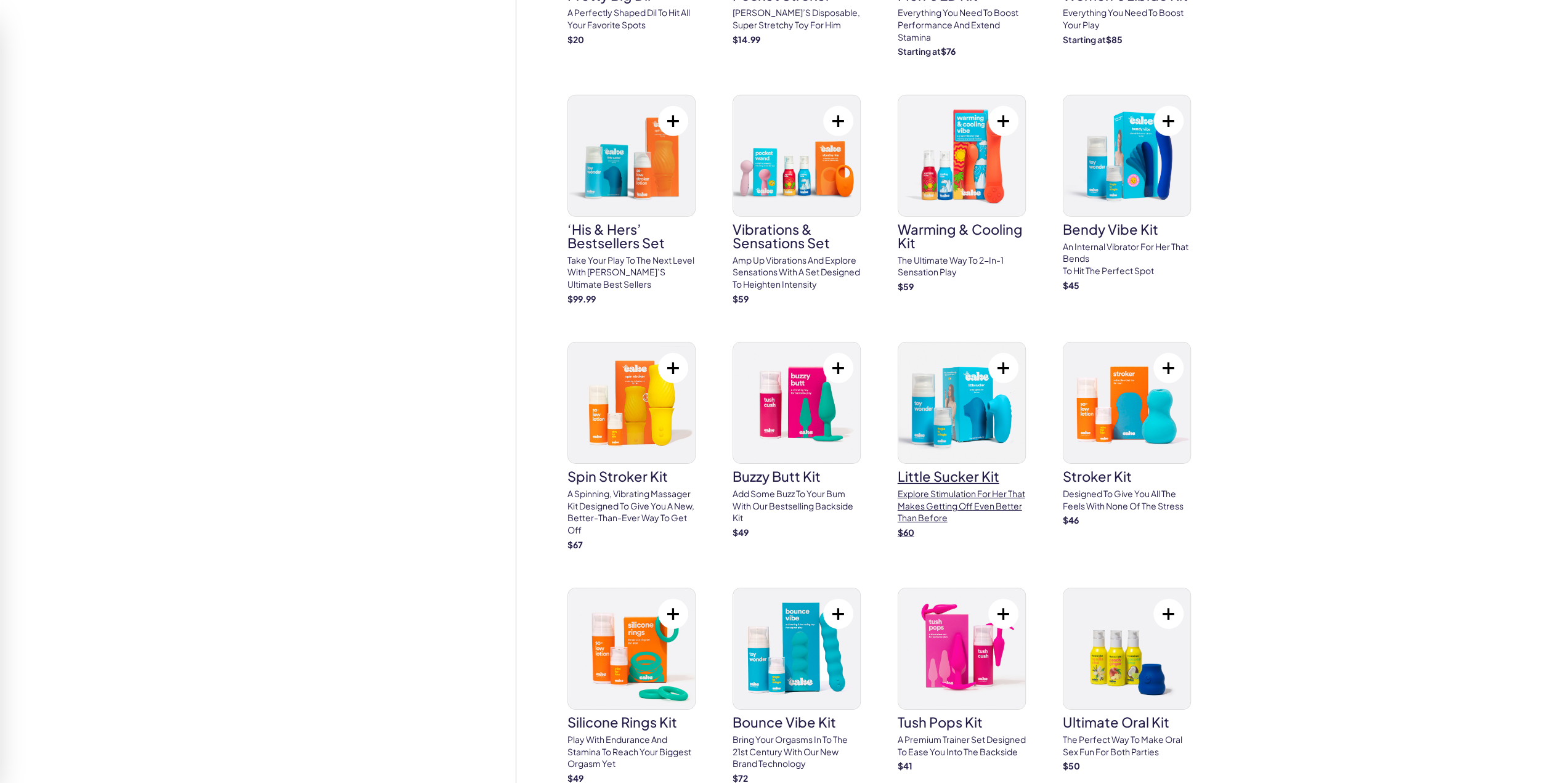
click at [966, 406] on img at bounding box center [962, 402] width 127 height 121
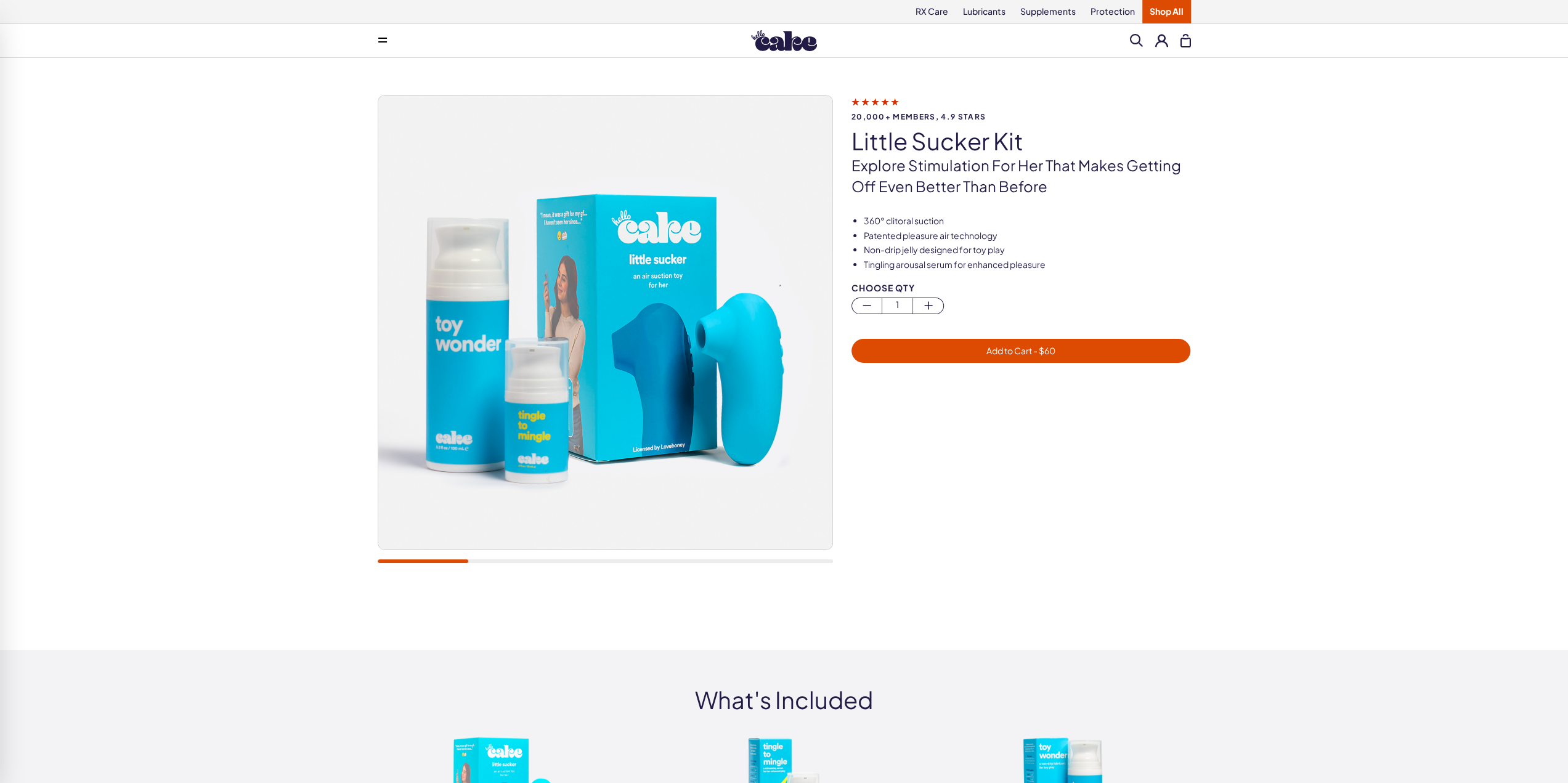
click at [991, 345] on span "Add to Cart - $ 60" at bounding box center [1021, 350] width 69 height 11
